Goal: Navigation & Orientation: Go to known website

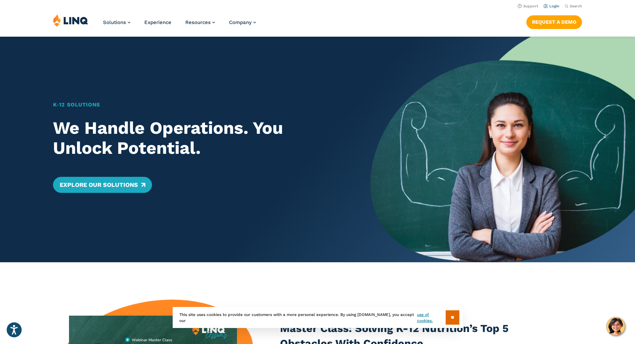
click at [555, 7] on link "Login" at bounding box center [552, 6] width 16 height 4
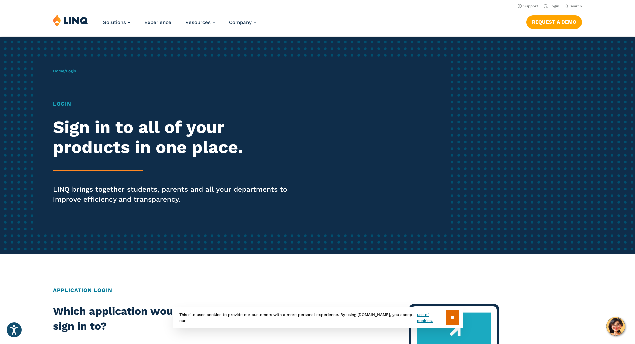
click at [61, 66] on div "Home / Login Login Sign in to all of your products in one place. LINQ brings to…" at bounding box center [251, 145] width 397 height 171
click at [59, 76] on div "Home / Login Login Sign in to all of your products in one place. LINQ brings to…" at bounding box center [251, 145] width 397 height 171
click at [60, 70] on link "Home" at bounding box center [58, 71] width 11 height 5
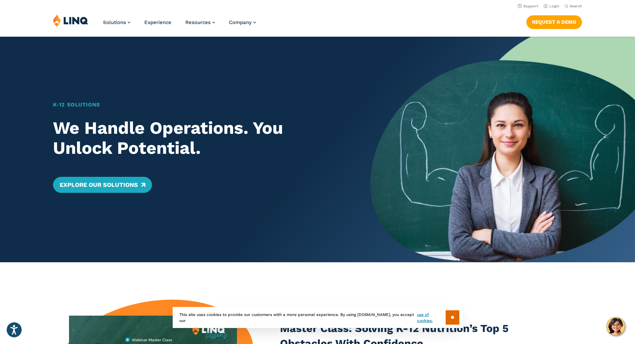
click at [59, 19] on img at bounding box center [70, 20] width 35 height 13
